Goal: Task Accomplishment & Management: Manage account settings

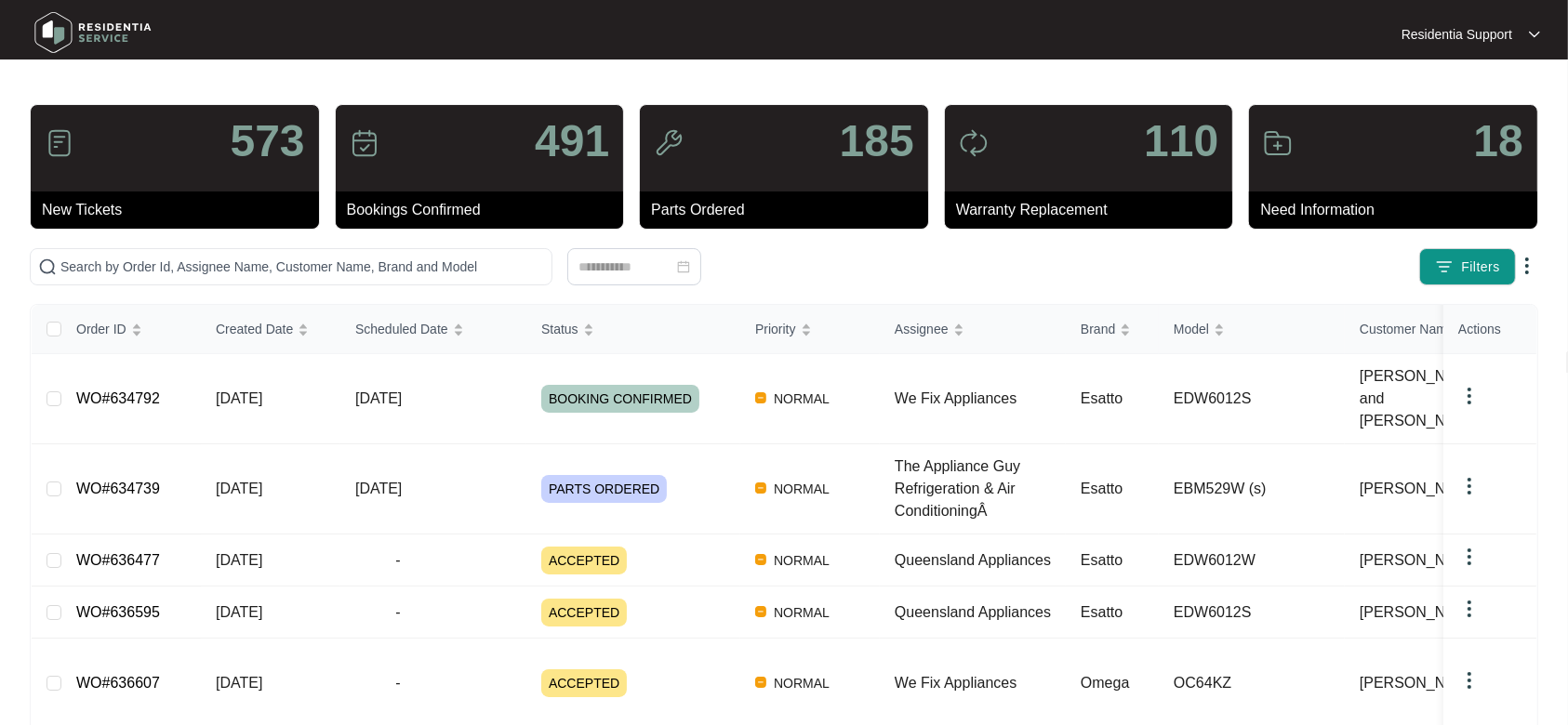
click at [1472, 29] on p "Residentia Support" at bounding box center [1457, 33] width 111 height 18
click at [1460, 57] on p "Settings" at bounding box center [1485, 66] width 79 height 18
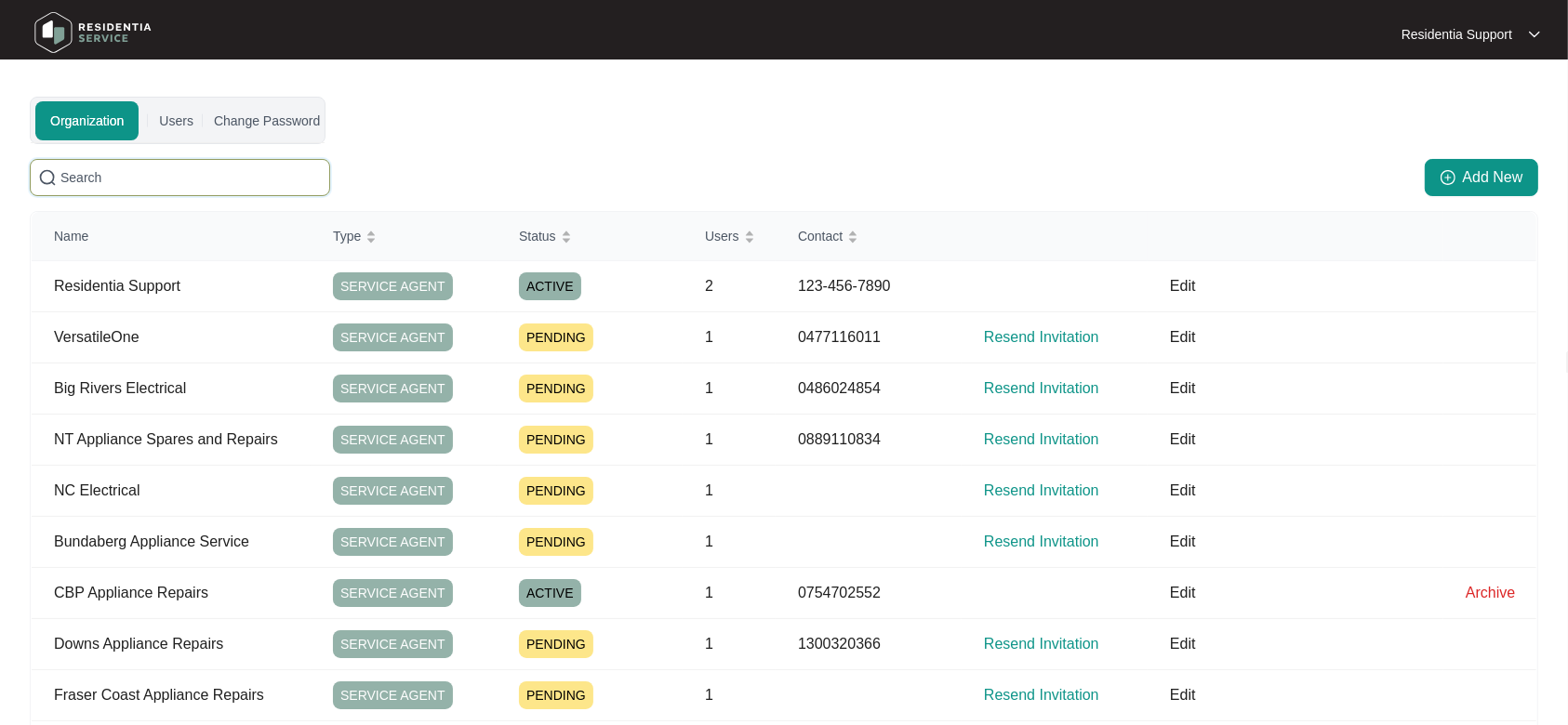
click at [225, 183] on input "text" at bounding box center [191, 176] width 261 height 20
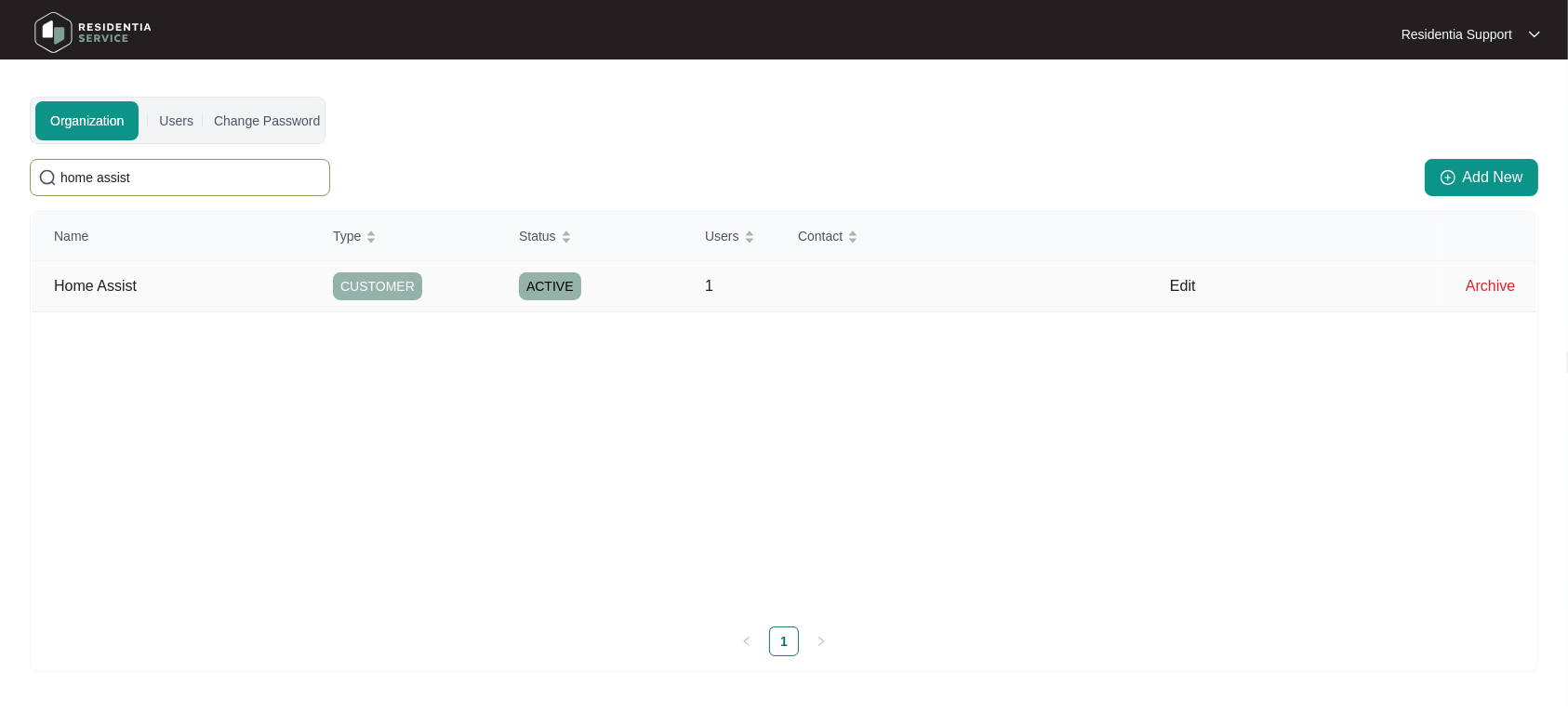
type input "home assist"
click at [264, 285] on p "Home Assist" at bounding box center [182, 285] width 257 height 22
click at [1187, 286] on p "Edit" at bounding box center [1307, 285] width 274 height 22
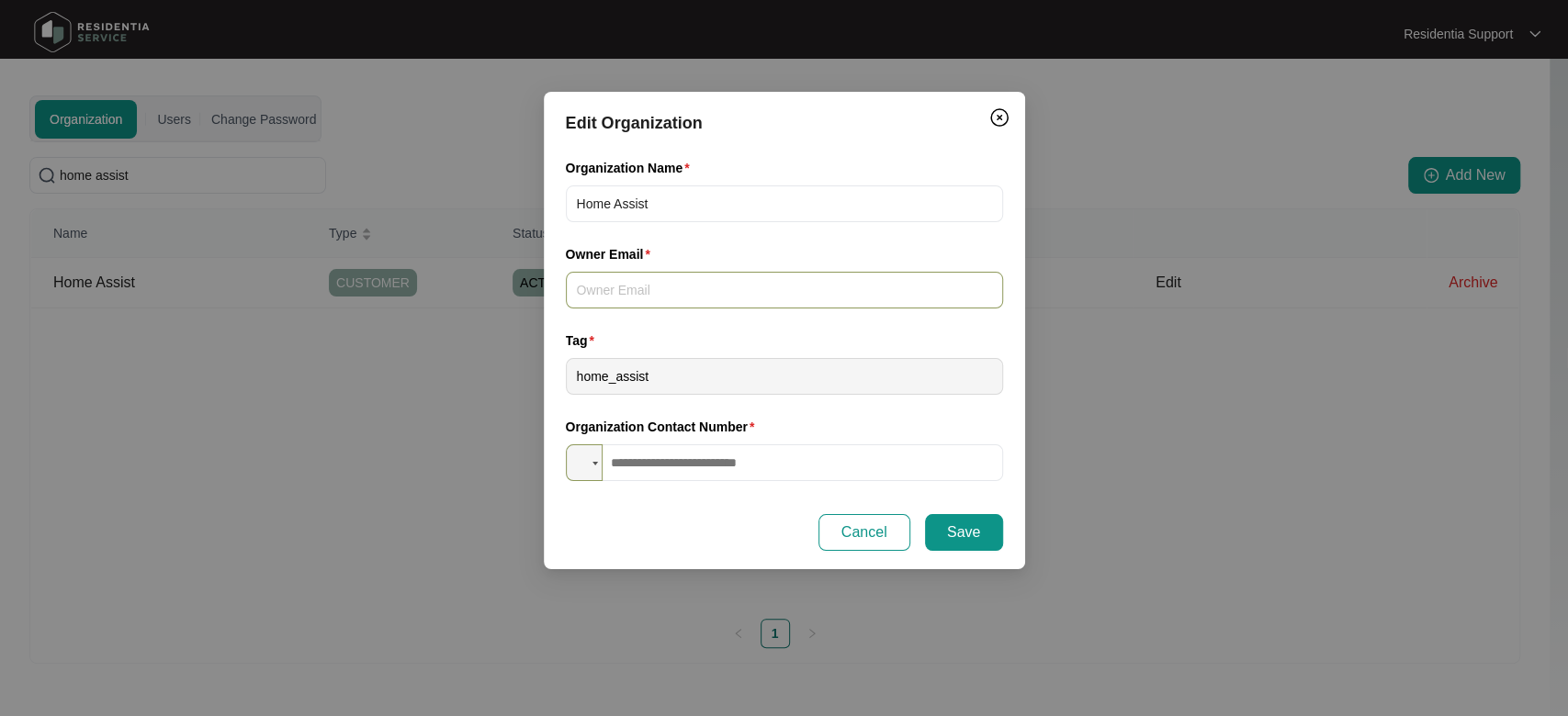
click at [854, 292] on input "Owner Email" at bounding box center [784, 289] width 437 height 37
click at [996, 126] on img "Close" at bounding box center [999, 117] width 22 height 22
